Goal: Task Accomplishment & Management: Use online tool/utility

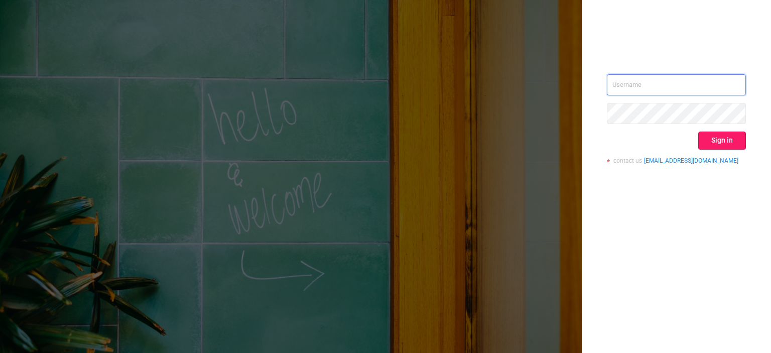
type input "[EMAIL_ADDRESS][DOMAIN_NAME]"
click at [712, 132] on button "Sign in" at bounding box center [723, 141] width 48 height 18
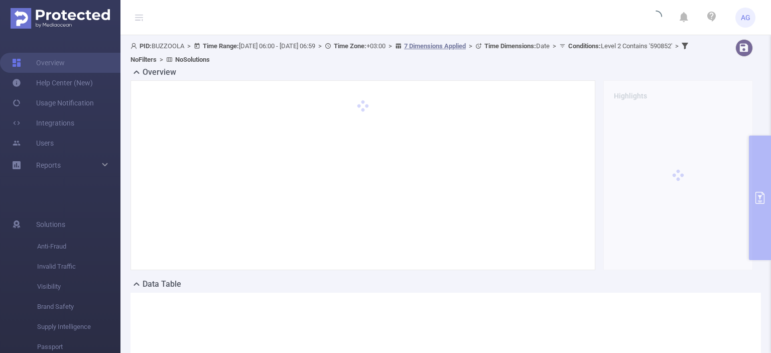
click at [750, 182] on div "Overview Highlights" at bounding box center [446, 172] width 631 height 212
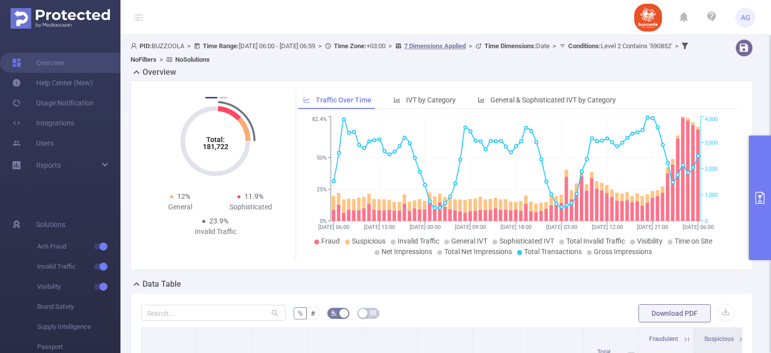
click at [759, 184] on button "primary" at bounding box center [760, 198] width 22 height 125
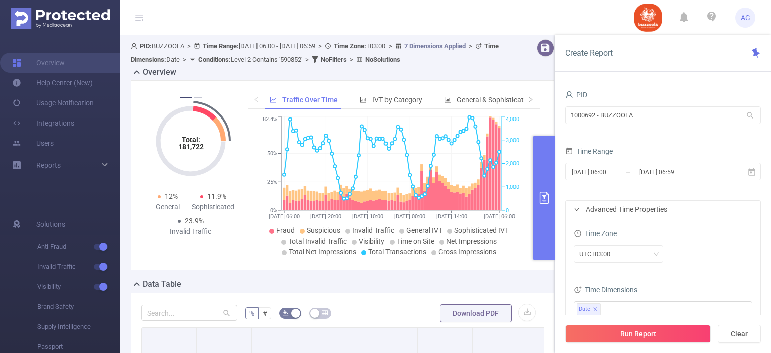
click at [551, 79] on div "Overview" at bounding box center [347, 73] width 432 height 14
click at [537, 56] on button "button" at bounding box center [546, 48] width 18 height 18
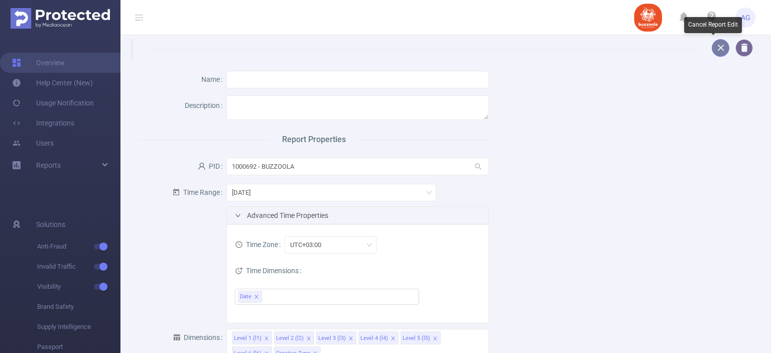
click at [712, 51] on button "button" at bounding box center [721, 48] width 18 height 18
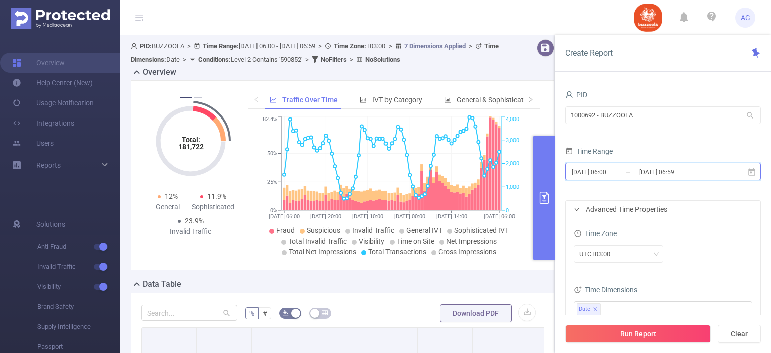
click at [749, 169] on icon at bounding box center [752, 172] width 7 height 8
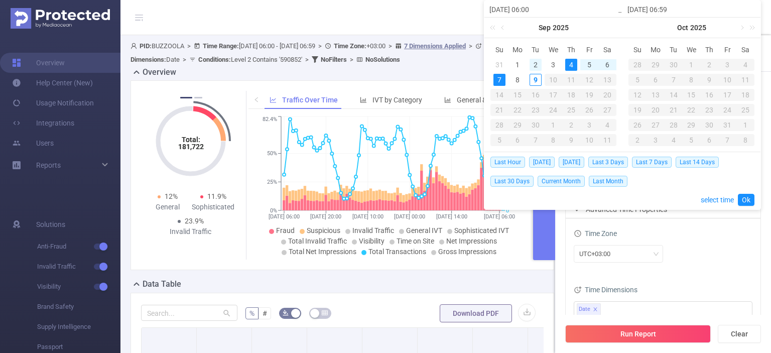
click at [533, 64] on div "2" at bounding box center [536, 65] width 12 height 12
click at [520, 75] on div "8" at bounding box center [518, 80] width 12 height 12
type input "2025-09-02 06:00"
type input "2025-09-08 06:59"
type input "2025-09-02 06:00"
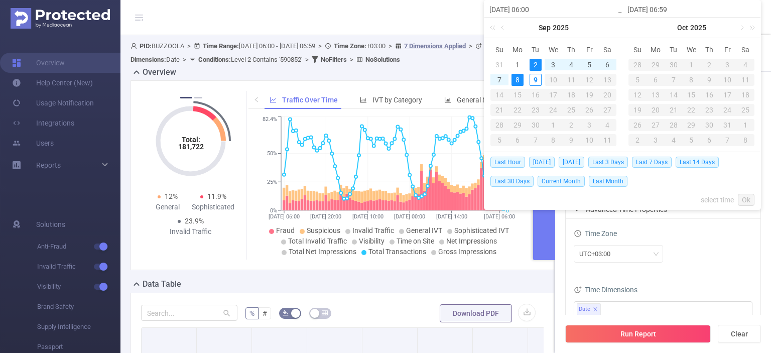
type input "2025-09-08 06:59"
click at [747, 197] on link "Ok" at bounding box center [746, 200] width 17 height 12
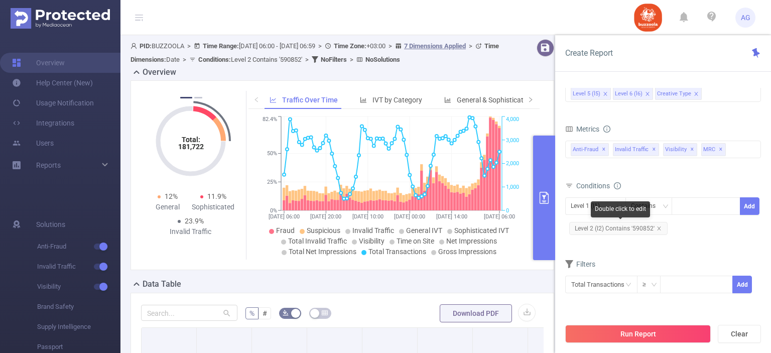
click at [629, 224] on span "Level 2 (l2) Contains '590852'" at bounding box center [619, 228] width 98 height 13
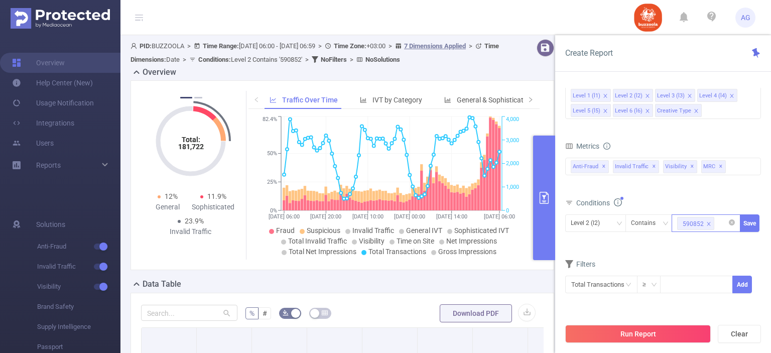
click at [708, 223] on icon "icon: close" at bounding box center [710, 224] width 4 height 4
click at [683, 227] on div at bounding box center [707, 223] width 58 height 17
paste input "583140"
type input "583140"
click at [701, 247] on li "583140" at bounding box center [706, 243] width 69 height 16
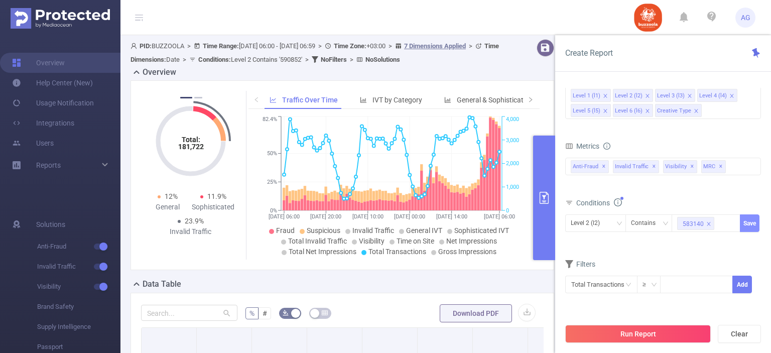
click at [747, 226] on button "Save" at bounding box center [750, 223] width 20 height 18
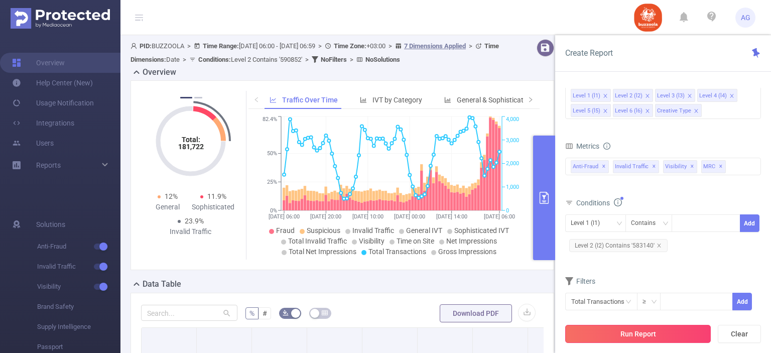
click at [679, 328] on button "Run Report" at bounding box center [639, 334] width 146 height 18
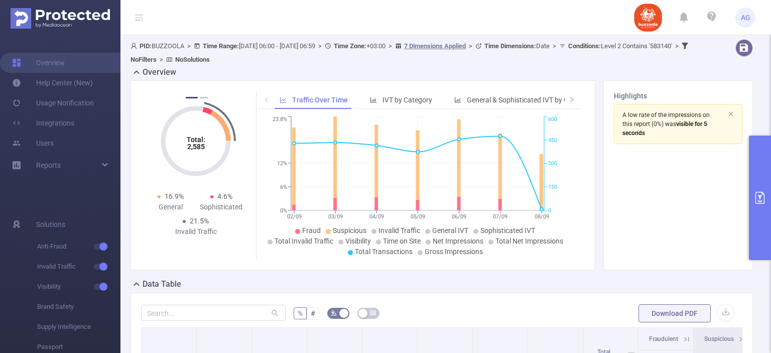
scroll to position [92, 0]
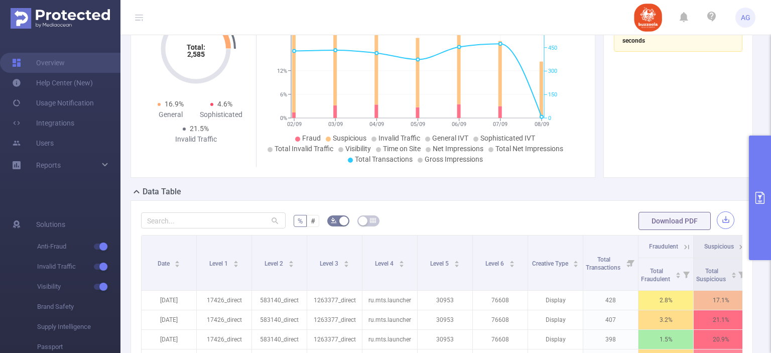
click at [717, 212] on button "button" at bounding box center [726, 220] width 18 height 18
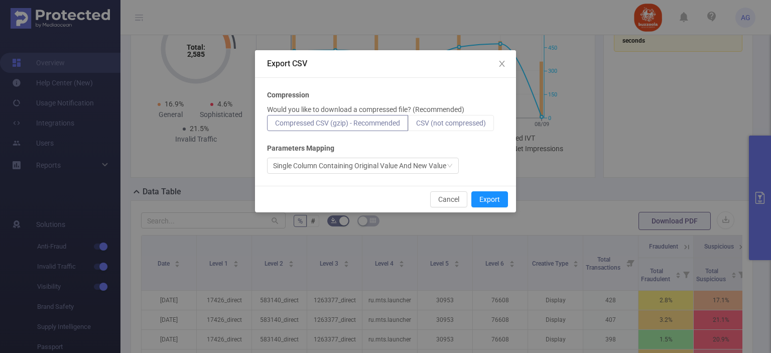
click at [494, 126] on label "CSV (not compressed)" at bounding box center [451, 123] width 86 height 16
click at [416, 126] on input "CSV (not compressed)" at bounding box center [416, 126] width 0 height 0
click at [500, 196] on button "Export" at bounding box center [490, 199] width 37 height 16
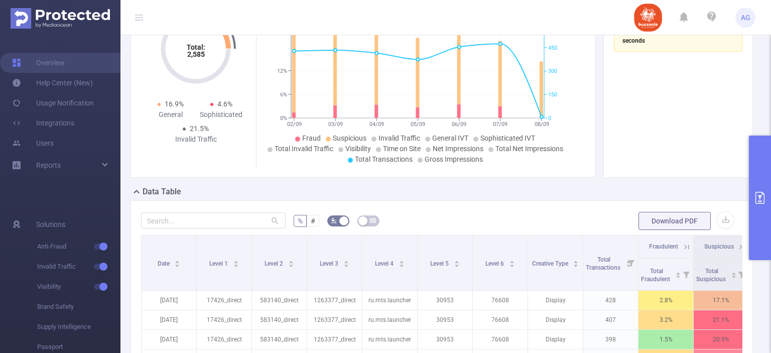
click at [759, 186] on button "primary" at bounding box center [760, 198] width 22 height 125
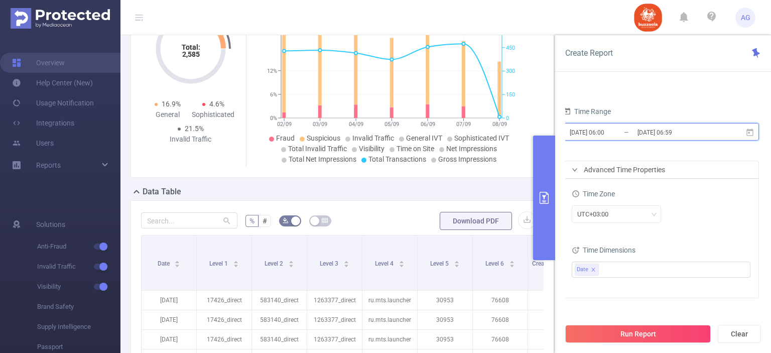
click at [751, 132] on icon at bounding box center [750, 132] width 9 height 9
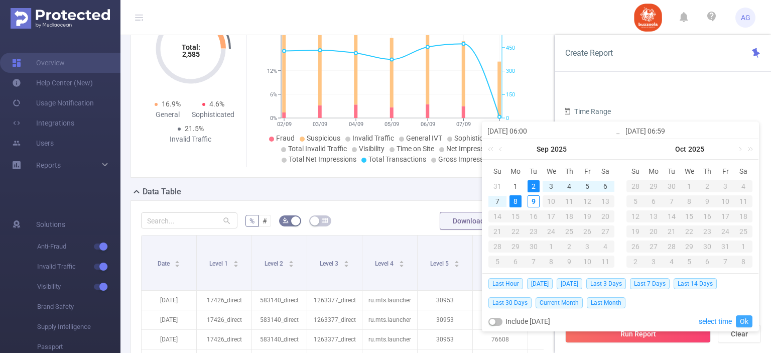
click at [748, 317] on link "Ok" at bounding box center [744, 321] width 17 height 12
